Goal: Navigation & Orientation: Find specific page/section

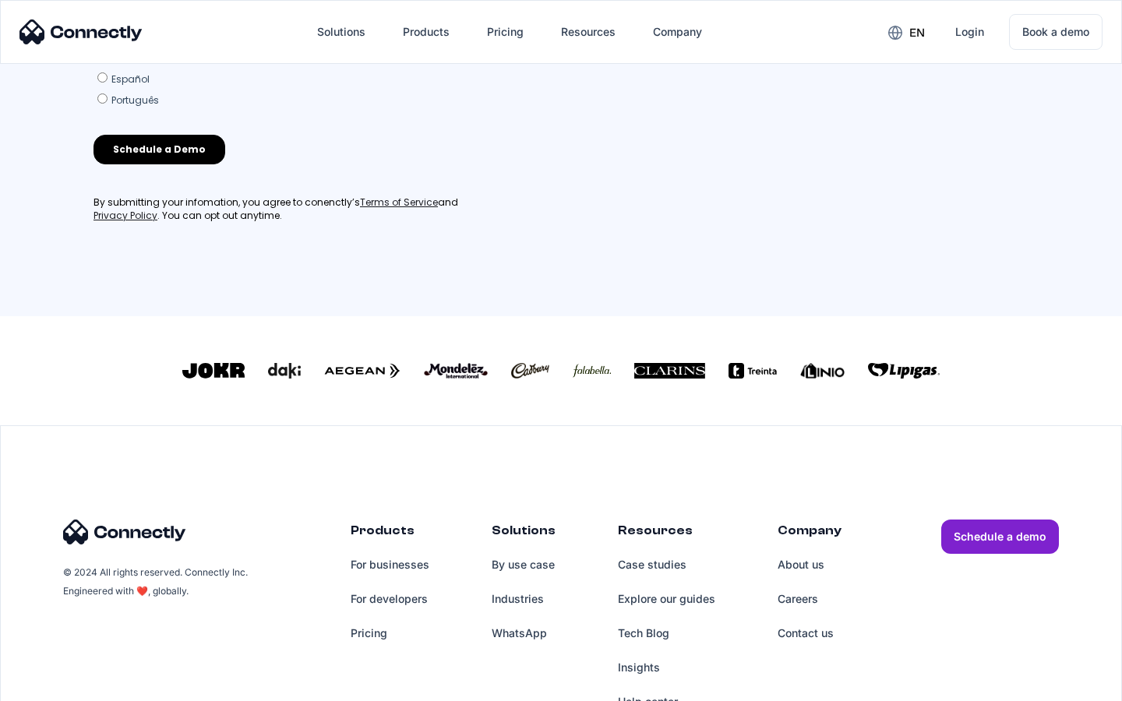
scroll to position [669, 0]
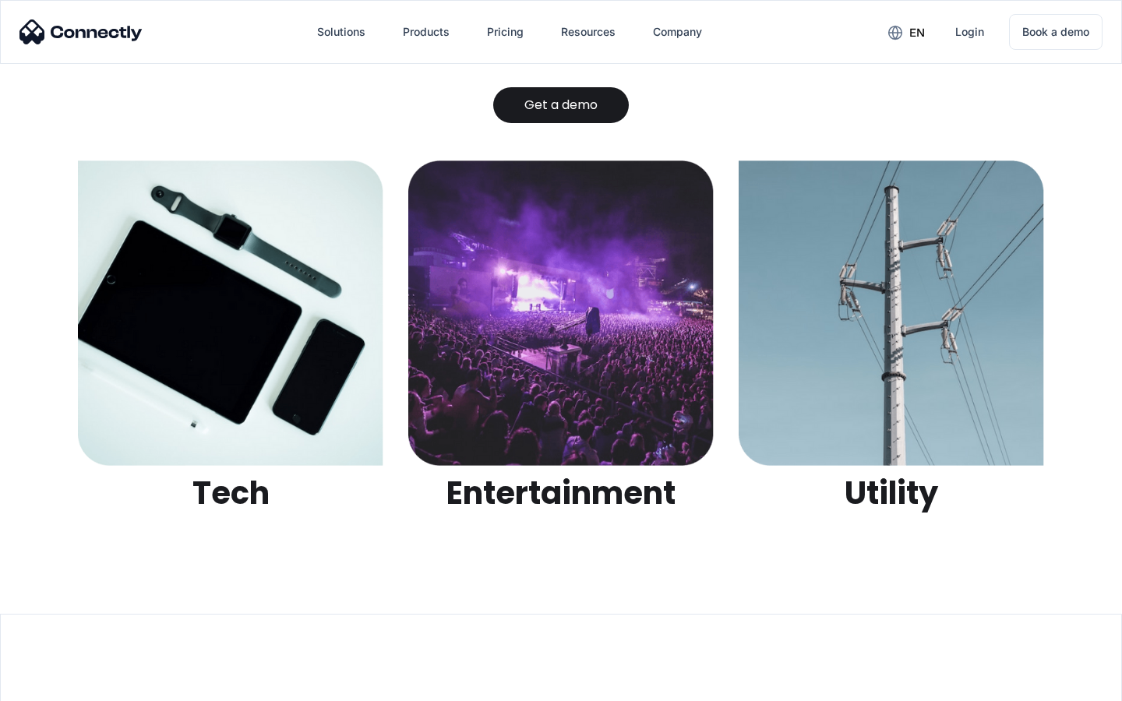
scroll to position [4914, 0]
